Goal: Information Seeking & Learning: Find specific fact

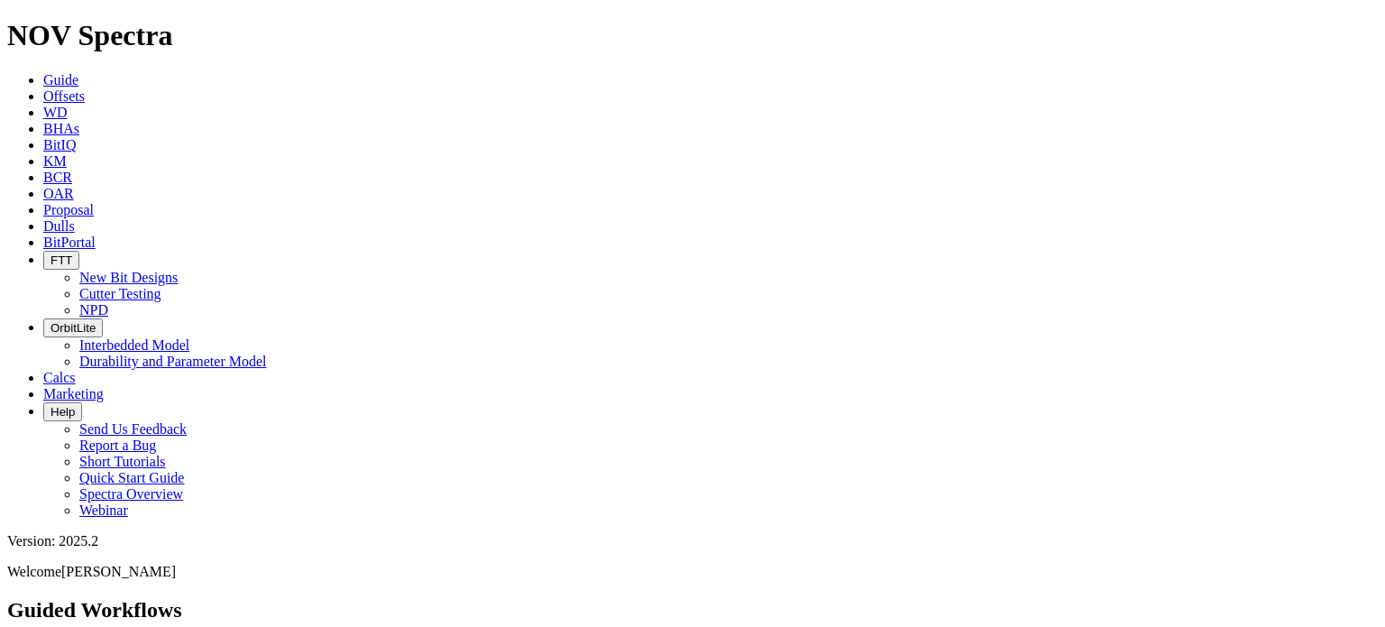
drag, startPoint x: 782, startPoint y: 18, endPoint x: 743, endPoint y: 23, distance: 39.1
click at [43, 218] on icon at bounding box center [43, 225] width 0 height 15
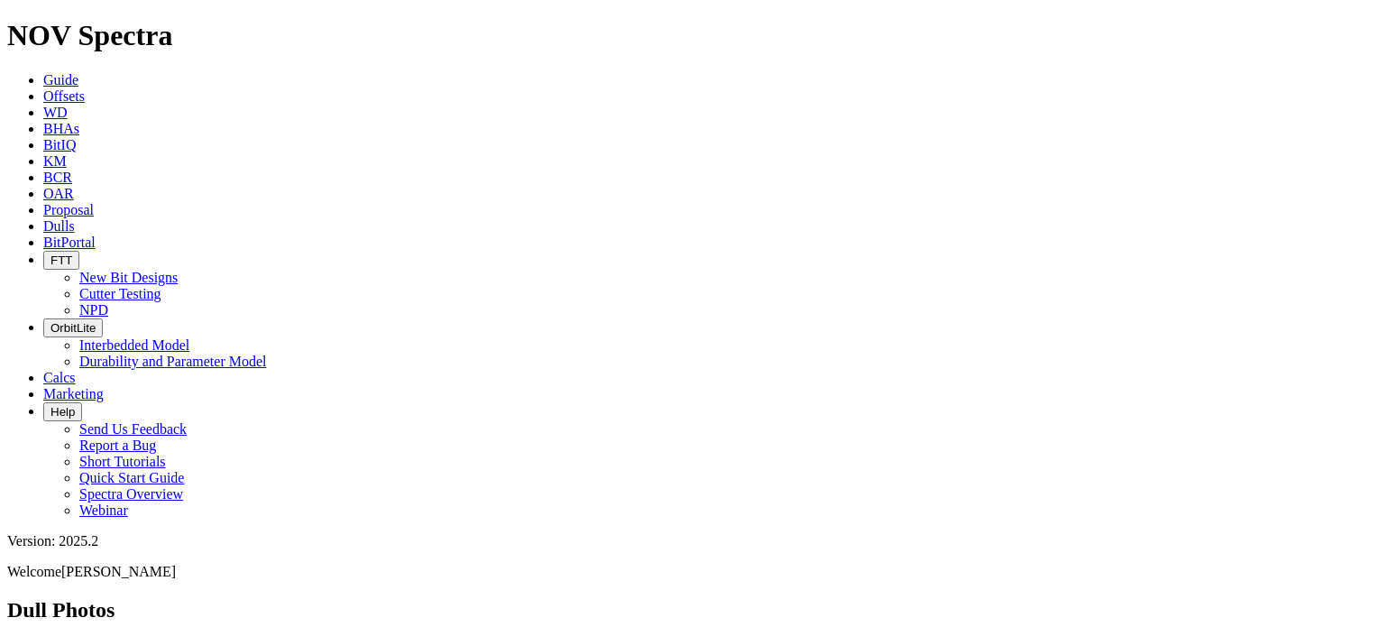
paste input "A313555"
type input "A313555"
